Goal: Find specific page/section: Find specific page/section

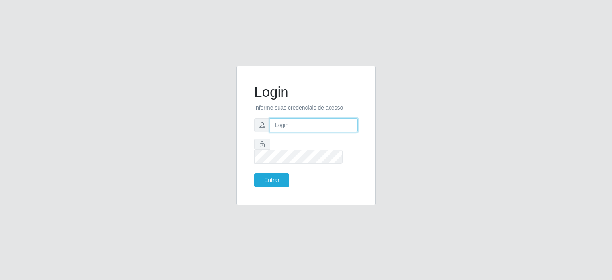
type input "[EMAIL_ADDRESS][DOMAIN_NAME]"
drag, startPoint x: 0, startPoint y: 0, endPoint x: 265, endPoint y: 171, distance: 315.5
click at [267, 173] on button "Entrar" at bounding box center [271, 180] width 35 height 14
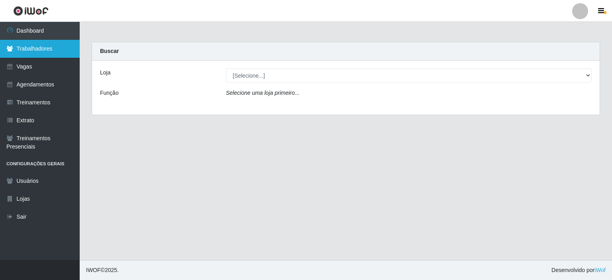
click at [46, 47] on link "Trabalhadores" at bounding box center [40, 49] width 80 height 18
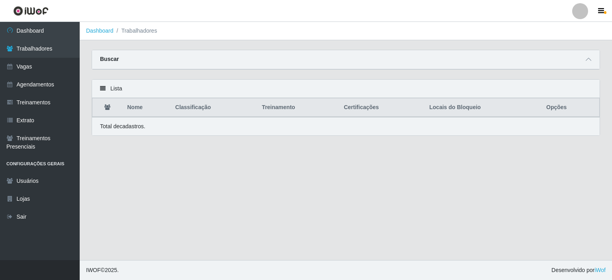
click at [143, 57] on div "Buscar" at bounding box center [346, 59] width 508 height 19
click at [590, 59] on icon at bounding box center [589, 60] width 6 height 6
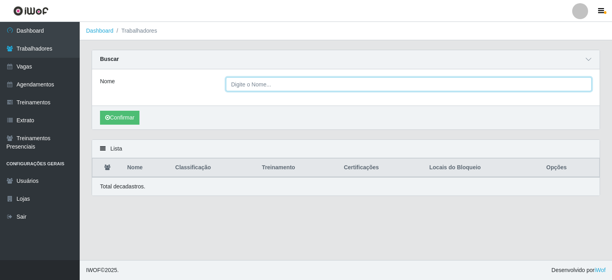
click at [252, 82] on input "Nome" at bounding box center [409, 84] width 366 height 14
type input "[GEOGRAPHIC_DATA]"
click at [100, 111] on button "Confirmar" at bounding box center [119, 118] width 39 height 14
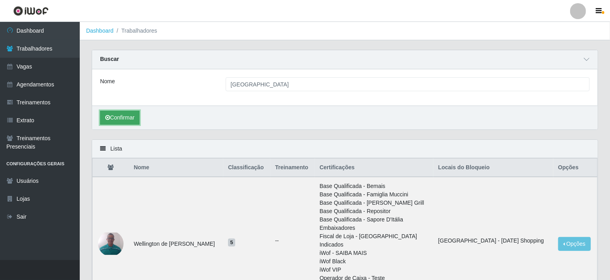
click at [110, 122] on button "Confirmar" at bounding box center [119, 118] width 39 height 14
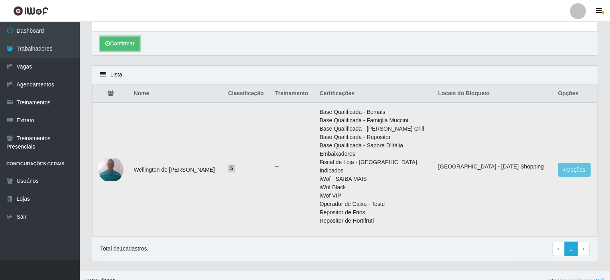
scroll to position [83, 0]
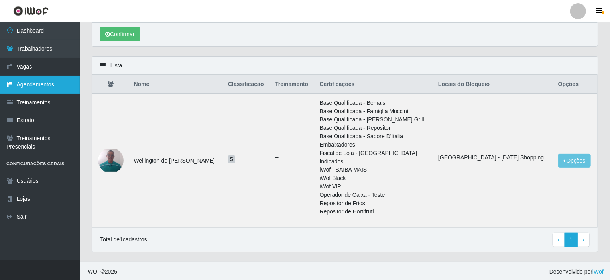
click at [31, 87] on link "Agendamentos" at bounding box center [40, 85] width 80 height 18
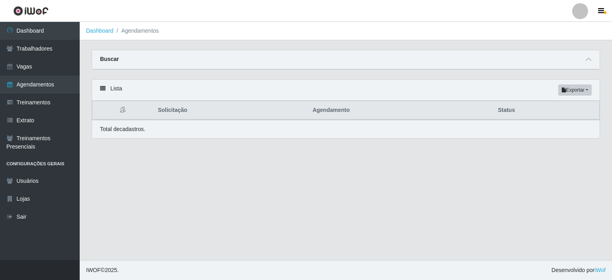
click at [587, 75] on div "Carregando... Buscar Início em [GEOGRAPHIC_DATA] em Status [Selecione...] AGEND…" at bounding box center [346, 64] width 520 height 29
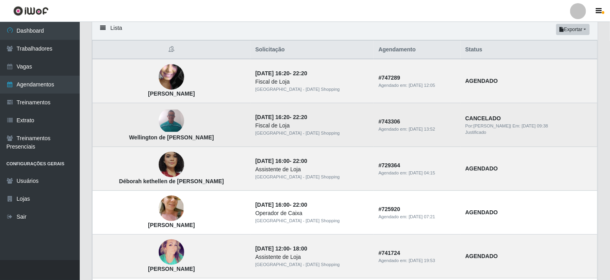
scroll to position [80, 0]
